Goal: Information Seeking & Learning: Learn about a topic

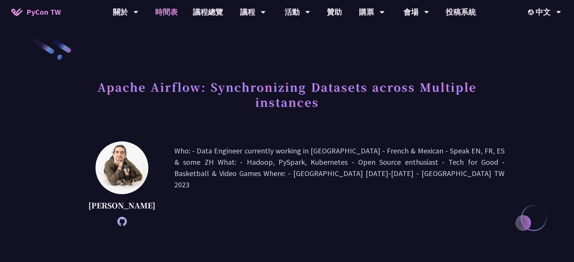
click at [176, 11] on link "時間表" at bounding box center [166, 12] width 38 height 24
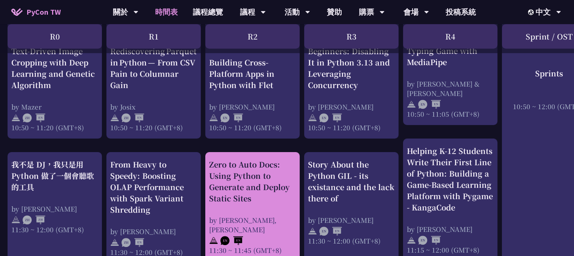
scroll to position [377, 0]
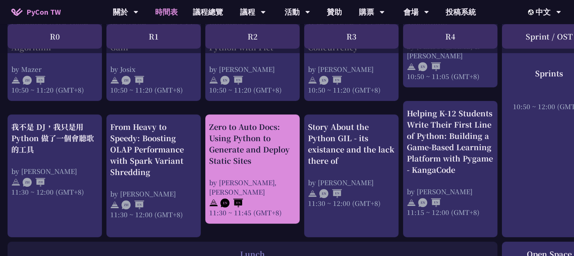
click at [246, 158] on div "Zero to Auto Docs: Using Python to Generate and Deploy Static Sites" at bounding box center [252, 143] width 87 height 45
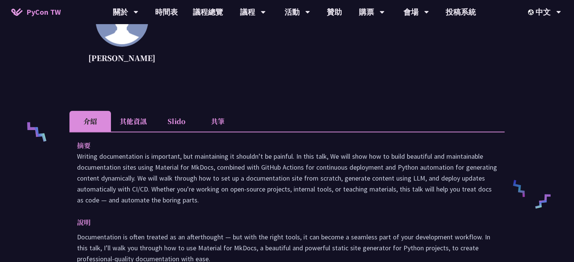
scroll to position [302, 0]
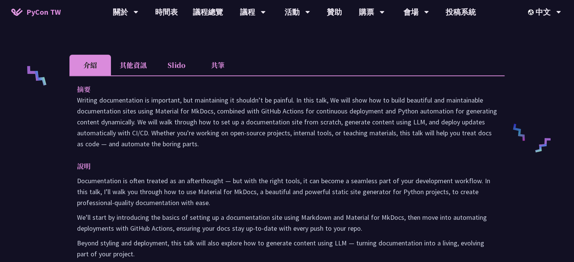
click at [208, 68] on li "共筆" at bounding box center [217, 65] width 41 height 21
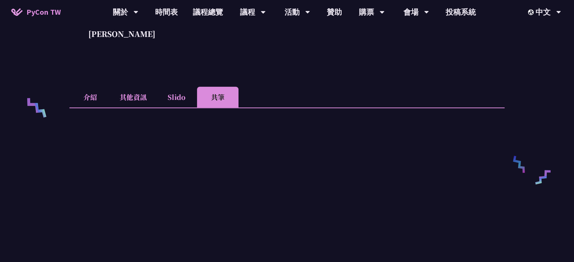
scroll to position [252, 0]
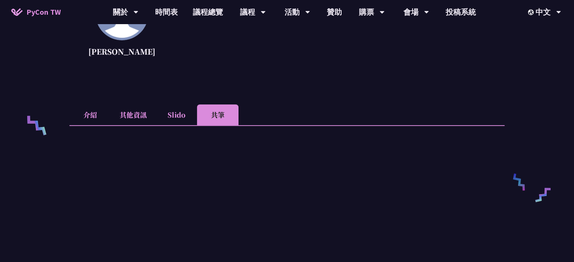
click at [187, 117] on li "Slido" at bounding box center [175, 114] width 41 height 21
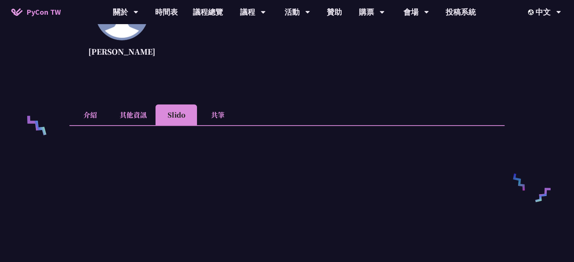
click at [142, 116] on li "其他資訊" at bounding box center [133, 114] width 44 height 21
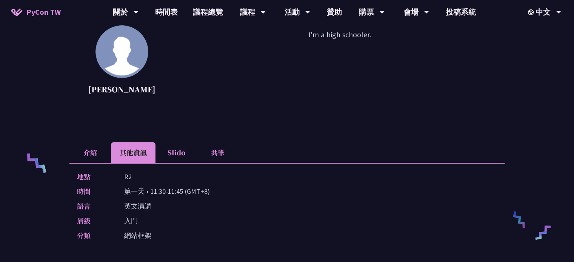
click at [93, 151] on li "介紹" at bounding box center [89, 152] width 41 height 21
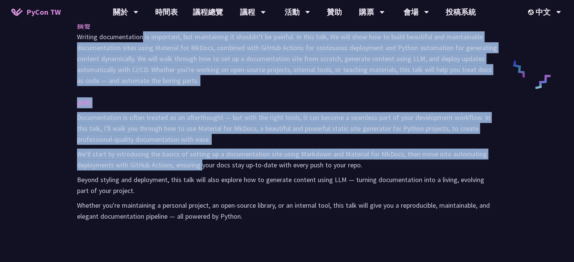
scroll to position [403, 0]
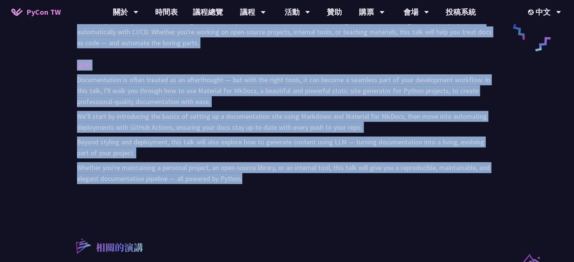
drag, startPoint x: 74, startPoint y: 117, endPoint x: 268, endPoint y: 179, distance: 204.4
click at [268, 179] on div "摘要 Writing documentation is important, but maintaining it shouldn’t be painful.…" at bounding box center [286, 88] width 435 height 228
copy div "Loremip dolorsitametc ad elitseddo, eiu temporincid ut laboree’d ma aliquae. Ad…"
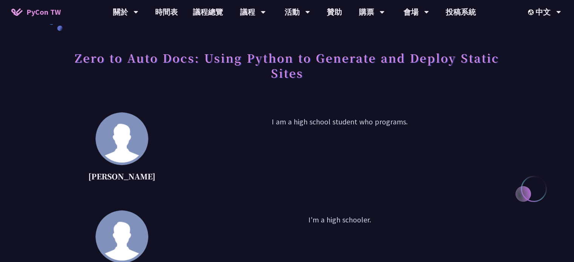
scroll to position [75, 0]
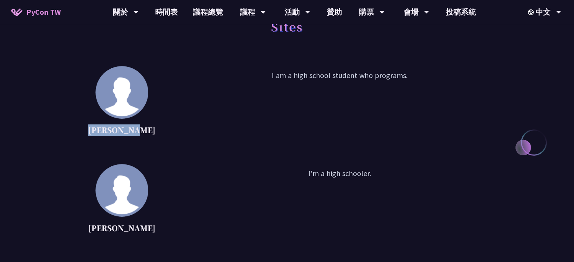
drag, startPoint x: 89, startPoint y: 133, endPoint x: 147, endPoint y: 131, distance: 57.8
click at [147, 131] on div "[PERSON_NAME] I am a high school student who programs." at bounding box center [286, 103] width 435 height 75
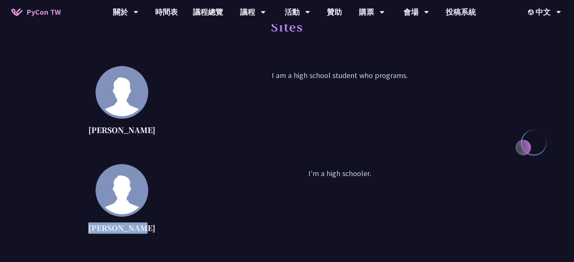
drag, startPoint x: 92, startPoint y: 226, endPoint x: 139, endPoint y: 231, distance: 47.4
click at [139, 231] on p "[PERSON_NAME]" at bounding box center [121, 227] width 67 height 11
copy p "[PERSON_NAME]"
drag, startPoint x: 249, startPoint y: 69, endPoint x: 424, endPoint y: 67, distance: 175.0
click at [424, 67] on div "[PERSON_NAME] I am a high school student who programs." at bounding box center [286, 103] width 435 height 75
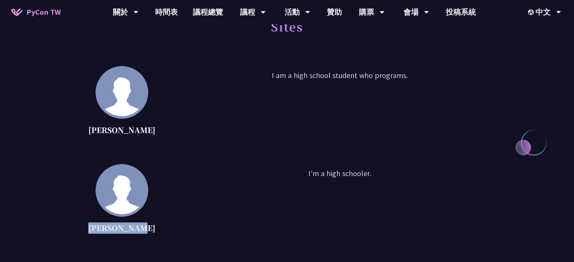
click at [261, 90] on p "I am a high school student who programs." at bounding box center [339, 104] width 330 height 68
click at [261, 86] on p "I am a high school student who programs." at bounding box center [339, 104] width 330 height 68
drag, startPoint x: 259, startPoint y: 83, endPoint x: 395, endPoint y: 82, distance: 136.1
click at [395, 82] on p "I am a high school student who programs." at bounding box center [339, 104] width 330 height 68
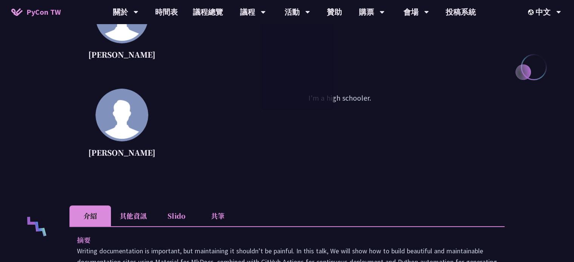
scroll to position [0, 0]
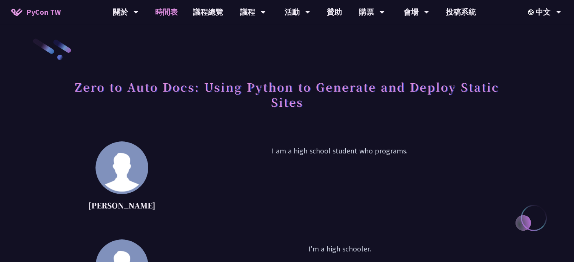
click at [158, 9] on link "時間表" at bounding box center [166, 12] width 38 height 24
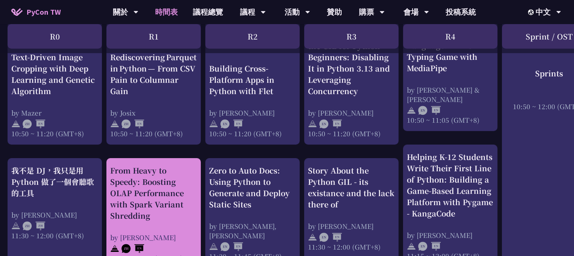
scroll to position [302, 0]
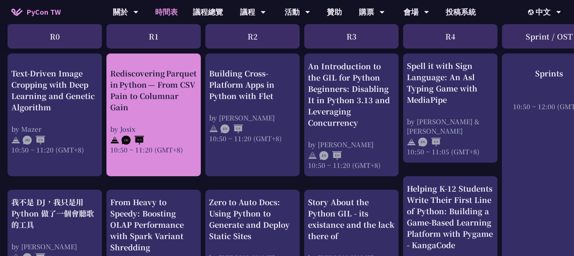
click at [161, 84] on div "Rediscovering Parquet in Python — From CSV Pain to Columnar Gain" at bounding box center [153, 90] width 87 height 45
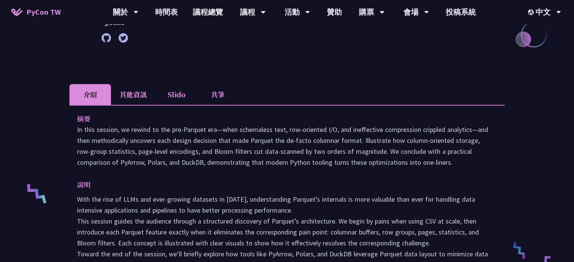
scroll to position [151, 0]
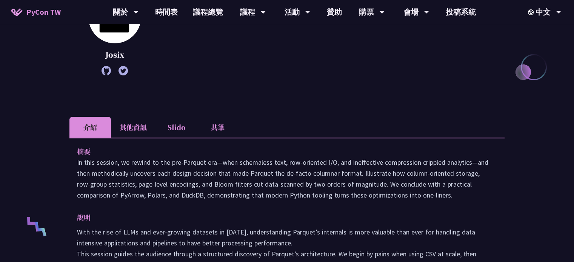
click at [204, 116] on div "Rediscovering Parquet in Python — From CSV Pain to Columnar Gain Josix engineer…" at bounding box center [286, 236] width 435 height 698
click at [210, 119] on li "共筆" at bounding box center [217, 127] width 41 height 21
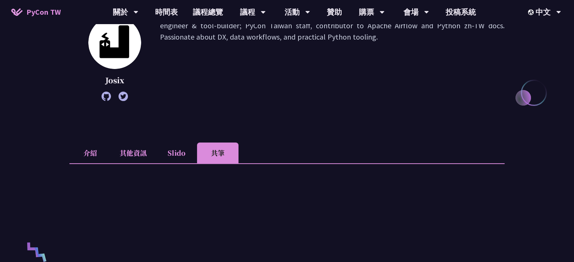
scroll to position [50, 0]
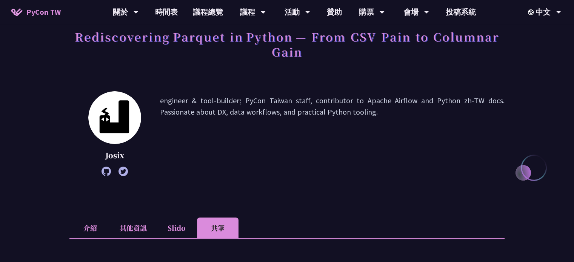
click at [103, 172] on icon at bounding box center [105, 171] width 9 height 9
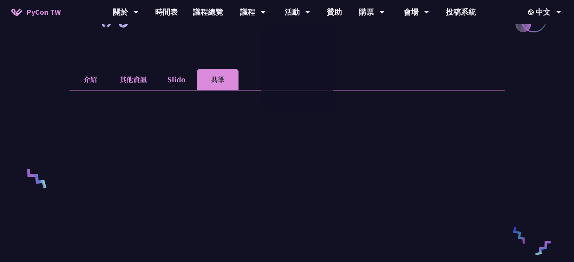
scroll to position [201, 0]
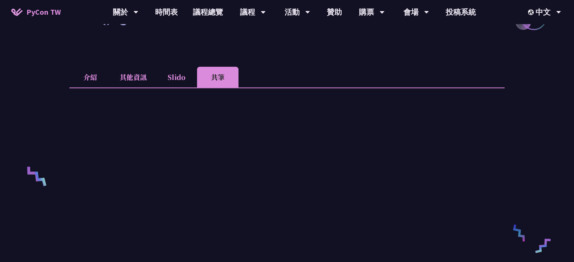
click at [103, 72] on li "介紹" at bounding box center [89, 77] width 41 height 21
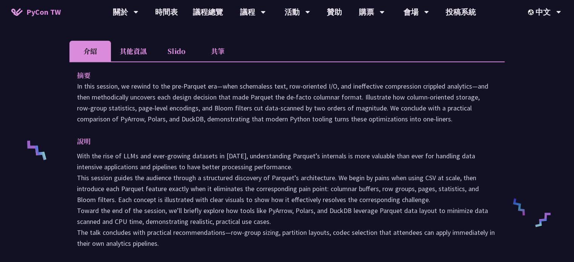
scroll to position [239, 0]
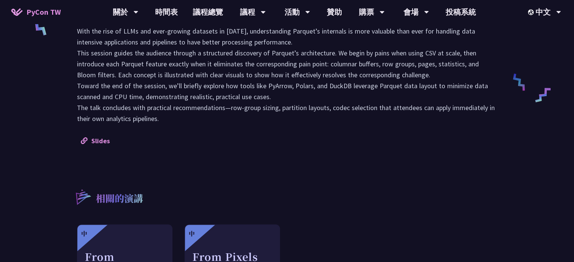
drag, startPoint x: 73, startPoint y: 72, endPoint x: 185, endPoint y: 122, distance: 122.5
click at [187, 122] on div "摘要 In this session, we rewind to the pre‑Parquet era—when schemaless text, row‑…" at bounding box center [286, 45] width 435 height 217
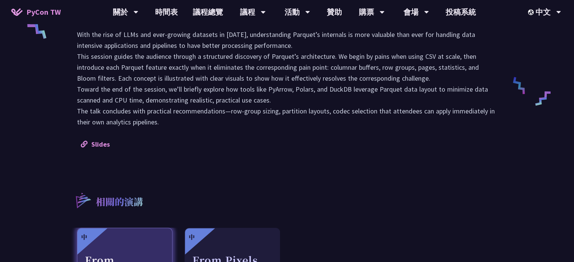
scroll to position [452, 0]
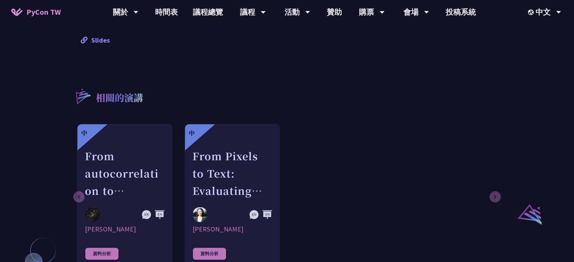
click at [98, 39] on link "Slides" at bounding box center [95, 40] width 29 height 9
click at [173, 12] on link "時間表" at bounding box center [166, 12] width 38 height 24
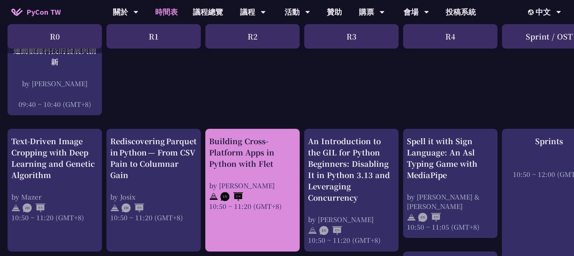
scroll to position [339, 0]
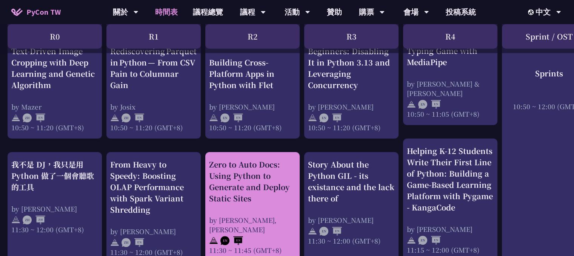
click at [237, 174] on div "Zero to Auto Docs: Using Python to Generate and Deploy Static Sites" at bounding box center [252, 181] width 87 height 45
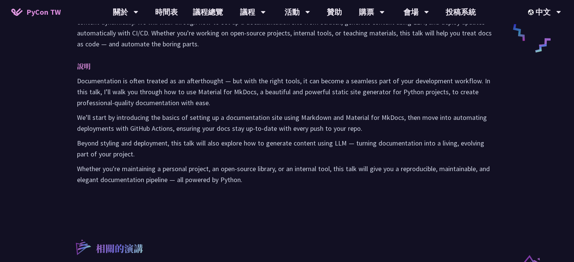
scroll to position [339, 0]
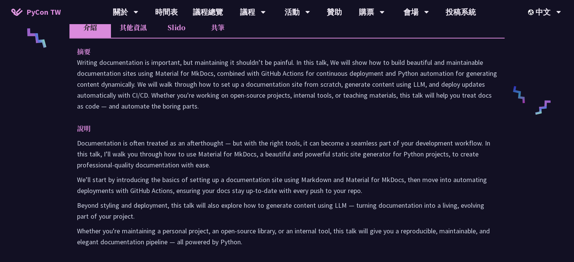
drag, startPoint x: 75, startPoint y: 61, endPoint x: 233, endPoint y: 92, distance: 160.1
click at [258, 122] on div "摘要 Writing documentation is important, but maintaining it shouldn’t be painful.…" at bounding box center [286, 152] width 435 height 228
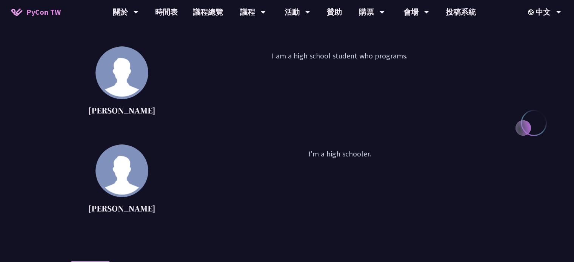
scroll to position [0, 0]
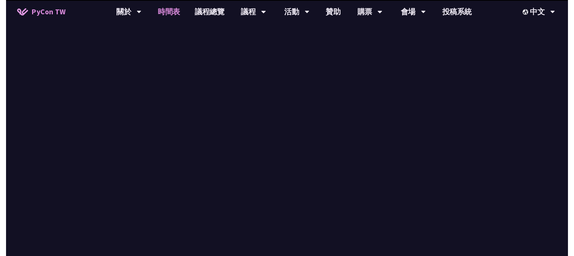
scroll to position [339, 0]
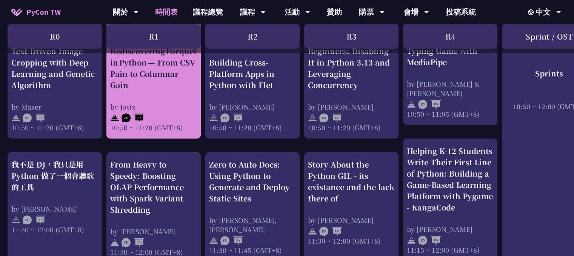
click at [128, 90] on div "Rediscovering Parquet in Python — From CSV Pain to Columnar Gain" at bounding box center [153, 68] width 87 height 45
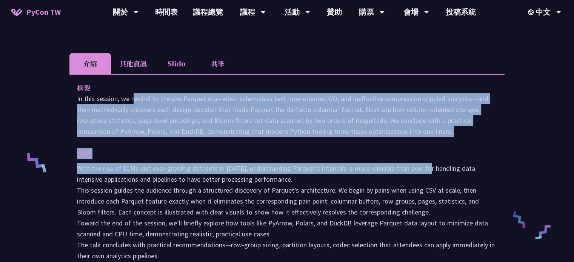
scroll to position [264, 0]
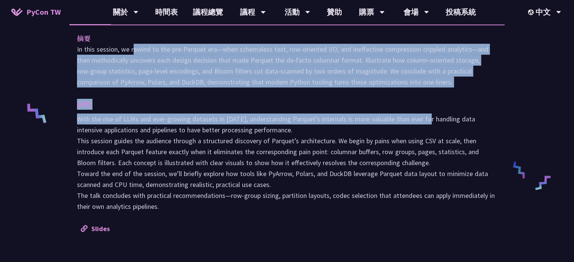
drag, startPoint x: 73, startPoint y: 122, endPoint x: 285, endPoint y: 182, distance: 220.5
click at [381, 204] on div "摘要 In this session, we rewind to the pre‑Parquet era—when schemaless text, row‑…" at bounding box center [286, 133] width 435 height 217
drag, startPoint x: 187, startPoint y: 146, endPoint x: 202, endPoint y: 151, distance: 16.5
click at [202, 151] on p "With the rise of LLMs and ever-growing datasets in [DATE], understanding Parque…" at bounding box center [287, 162] width 420 height 98
copy div "Lo ipsu dolorsi, am consec ad eli sed‑Doeiusm tem—inci utlaboreet dolo, mag‑ali…"
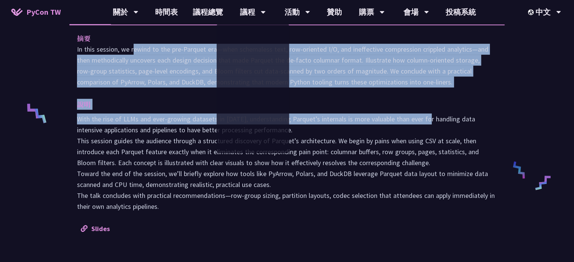
click at [155, 109] on p "說明" at bounding box center [279, 104] width 405 height 11
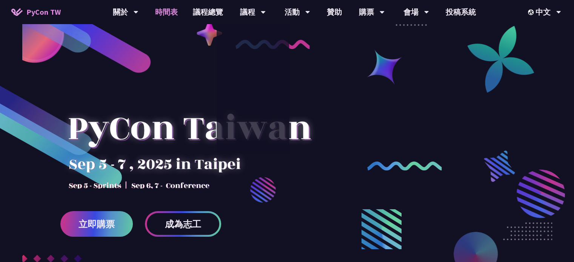
click at [164, 17] on link "時間表" at bounding box center [166, 12] width 38 height 24
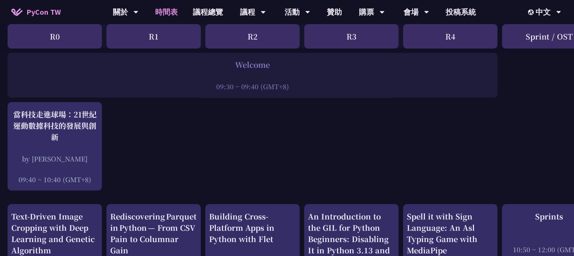
scroll to position [264, 0]
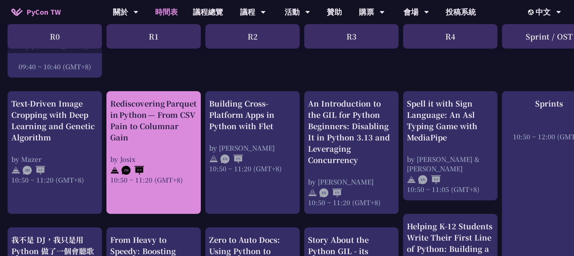
click at [134, 186] on link "Rediscovering Parquet in Python — From CSV Pain to Columnar Gain by [PERSON_NAM…" at bounding box center [153, 153] width 87 height 110
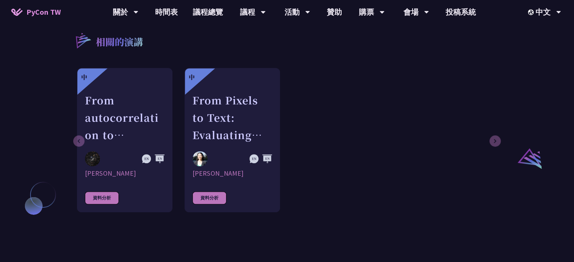
scroll to position [490, 0]
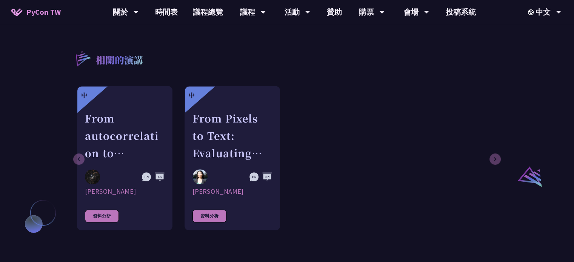
click at [37, 18] on link "PyCon TW" at bounding box center [36, 12] width 64 height 19
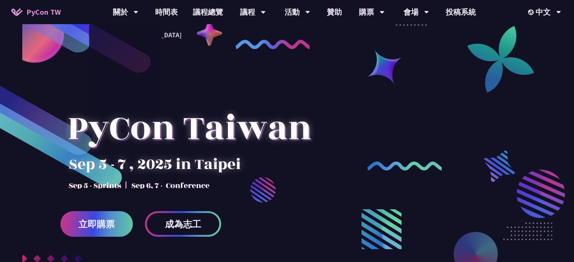
click at [46, 12] on span "PyCon TW" at bounding box center [43, 11] width 34 height 11
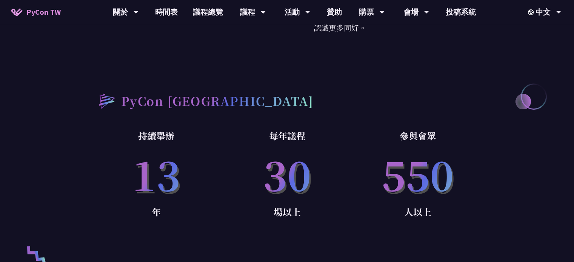
scroll to position [490, 0]
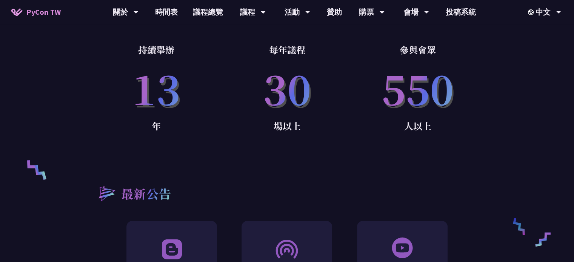
drag, startPoint x: 284, startPoint y: 81, endPoint x: 288, endPoint y: 86, distance: 6.4
click at [287, 85] on p "30" at bounding box center [286, 87] width 131 height 61
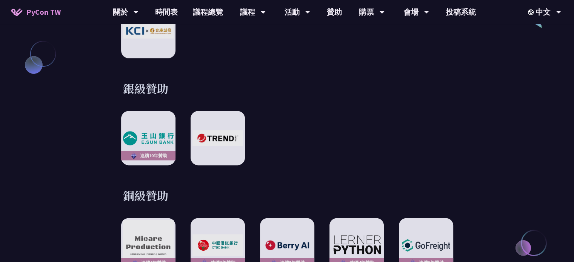
scroll to position [1056, 0]
